Goal: Transaction & Acquisition: Purchase product/service

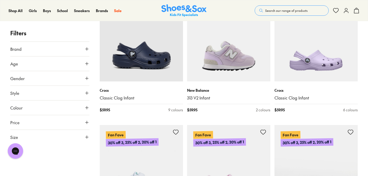
scroll to position [135, 0]
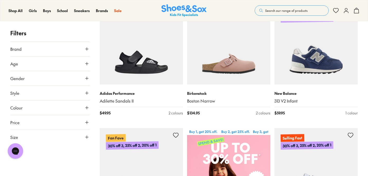
click at [34, 43] on button "Brand" at bounding box center [49, 49] width 79 height 14
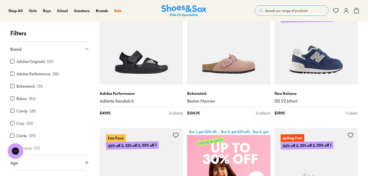
click at [37, 50] on button "Brand" at bounding box center [49, 49] width 79 height 14
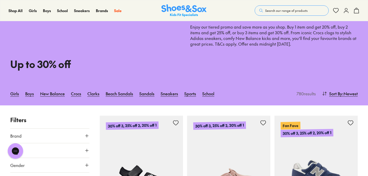
scroll to position [0, 0]
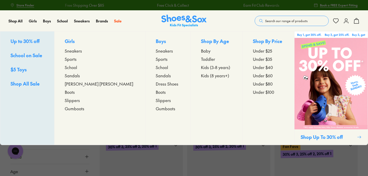
click at [77, 68] on span "School" at bounding box center [71, 67] width 12 height 6
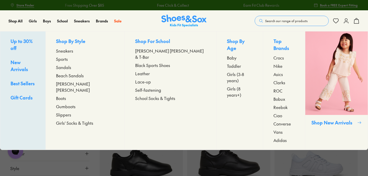
click at [71, 68] on span "Sandals" at bounding box center [63, 67] width 15 height 6
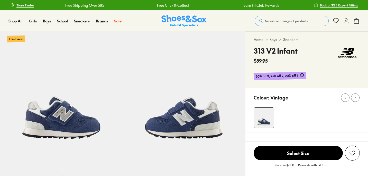
select select "*"
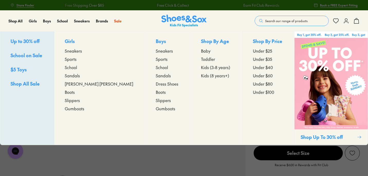
click at [82, 50] on span "Sneakers" at bounding box center [73, 51] width 17 height 6
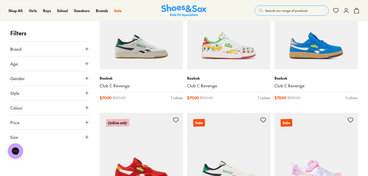
scroll to position [765, 0]
